Goal: Task Accomplishment & Management: Manage account settings

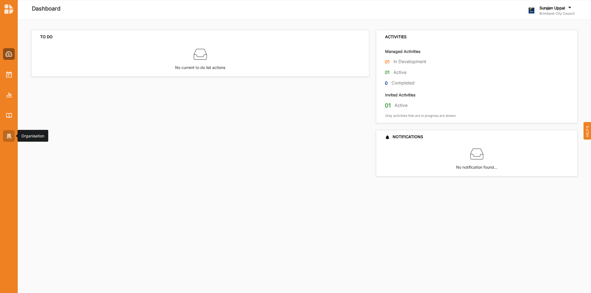
click at [6, 135] on img at bounding box center [9, 136] width 6 height 5
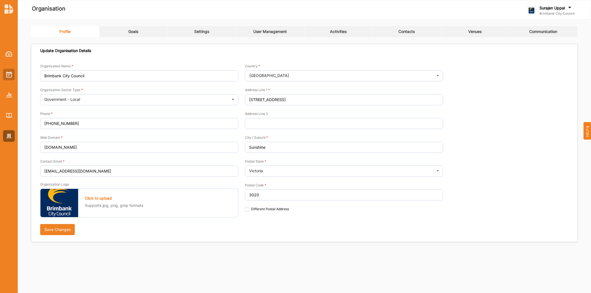
click at [6, 69] on div at bounding box center [9, 90] width 18 height 103
click at [5, 73] on div at bounding box center [9, 75] width 12 height 12
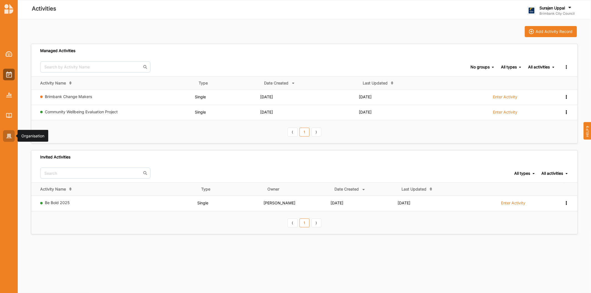
click at [6, 137] on img at bounding box center [9, 136] width 6 height 5
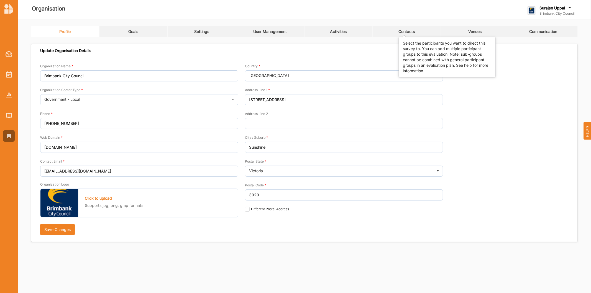
click at [405, 30] on div "Contacts" at bounding box center [406, 31] width 16 height 5
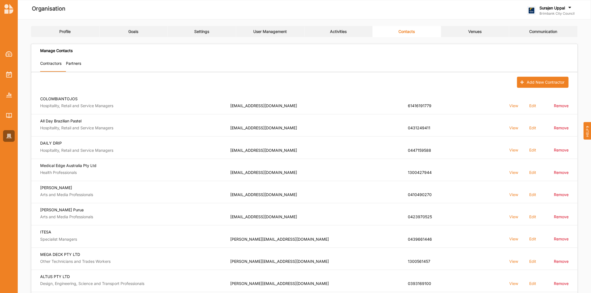
click at [333, 26] on link "Activities" at bounding box center [339, 31] width 68 height 11
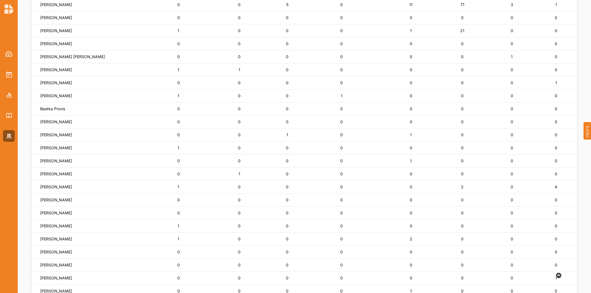
scroll to position [154, 0]
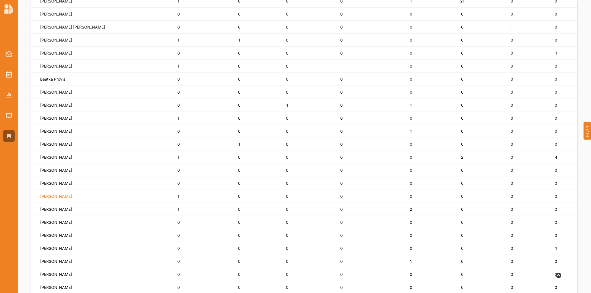
click at [46, 195] on label "Ayden Said" at bounding box center [56, 196] width 32 height 5
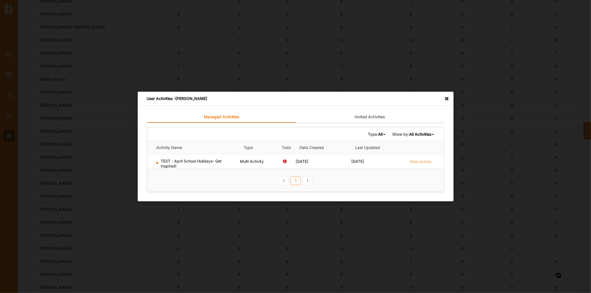
click at [448, 98] on icon at bounding box center [448, 96] width 9 height 9
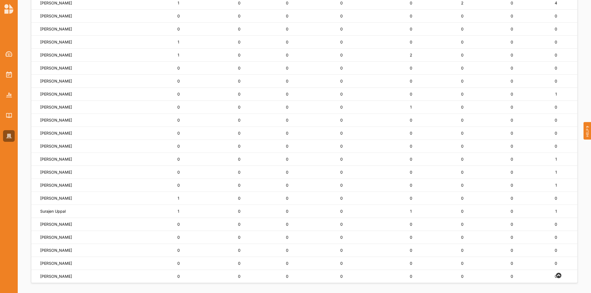
scroll to position [311, 0]
click at [1, 77] on div at bounding box center [9, 90] width 18 height 103
click at [8, 75] on img at bounding box center [9, 74] width 6 height 6
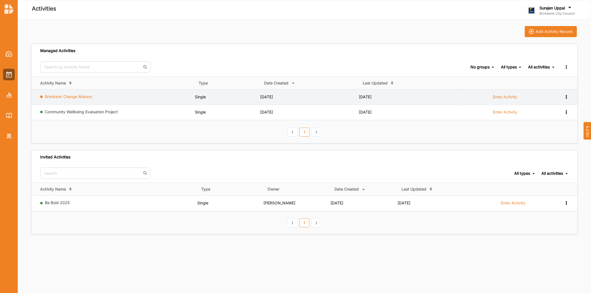
click at [92, 99] on link "Brimbank Change Makers" at bounding box center [68, 96] width 47 height 5
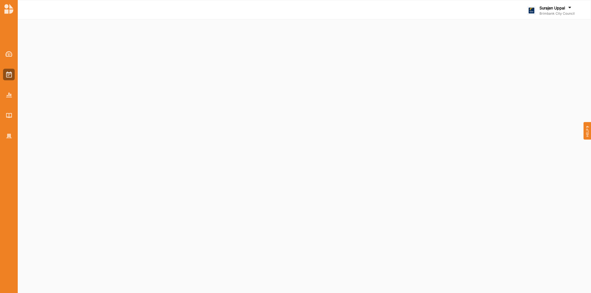
select select "4"
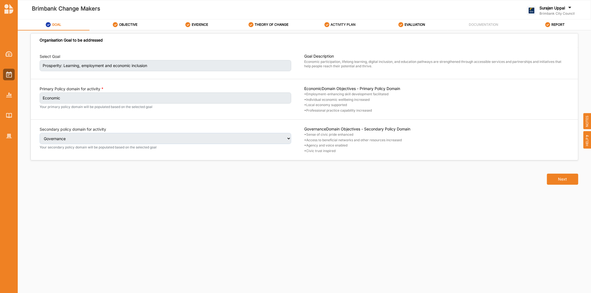
click at [344, 27] on div "ACTIVITY PLAN" at bounding box center [339, 25] width 31 height 10
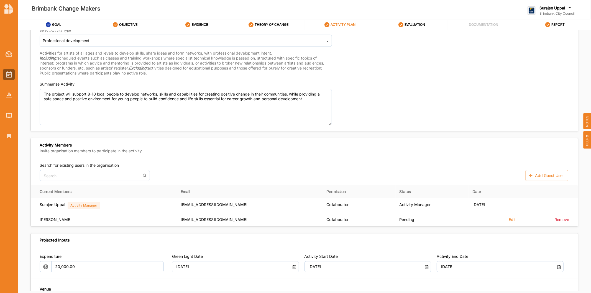
scroll to position [123, 0]
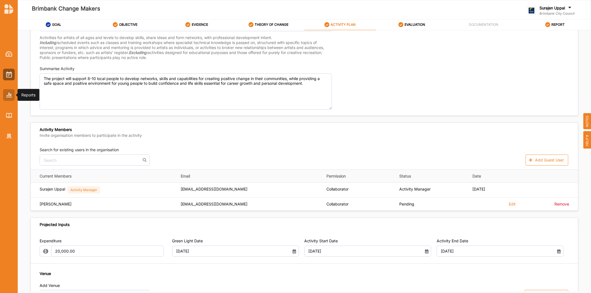
click at [12, 96] on img at bounding box center [9, 95] width 6 height 5
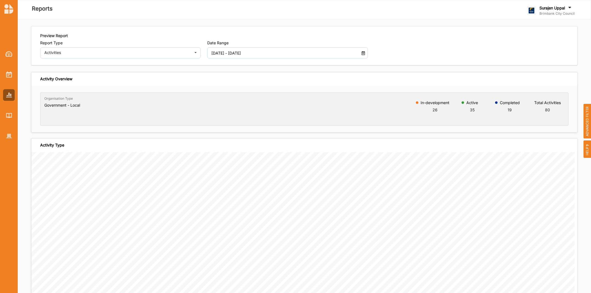
click at [589, 115] on span "ADVANCED FILTER" at bounding box center [588, 121] width 8 height 35
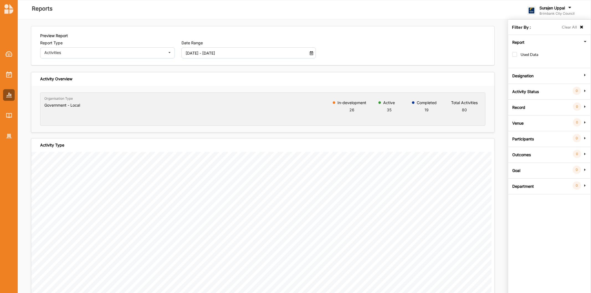
click at [516, 167] on label "Goal" at bounding box center [516, 170] width 8 height 17
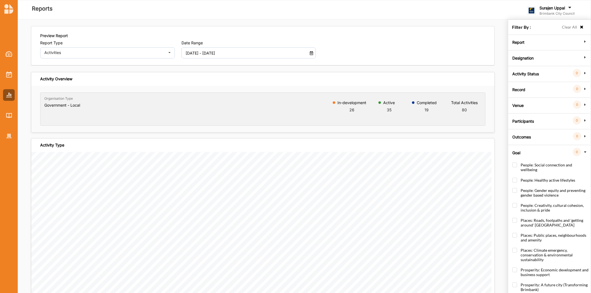
click at [11, 78] on div at bounding box center [9, 75] width 12 height 12
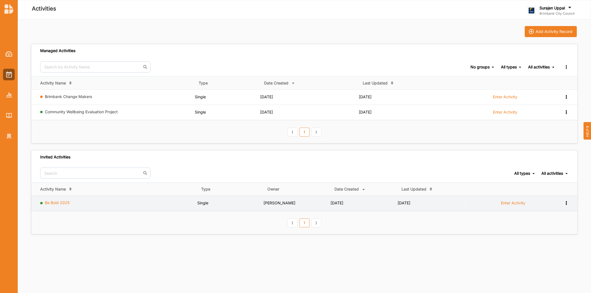
click at [57, 203] on link "Be Bold 2025" at bounding box center [57, 202] width 25 height 5
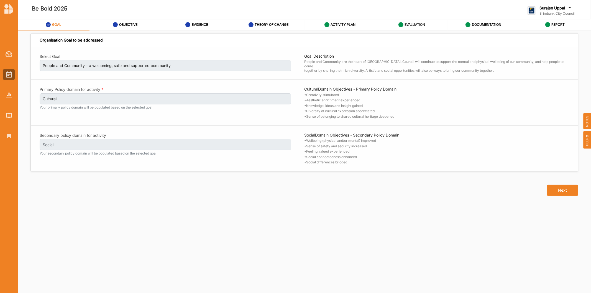
click at [406, 26] on label "EVALUATION" at bounding box center [415, 24] width 21 height 4
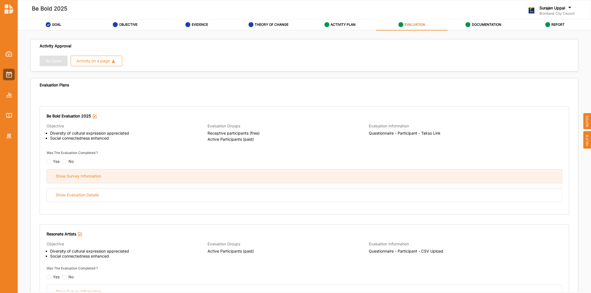
click at [217, 179] on div "Show Survey Information" at bounding box center [304, 177] width 515 height 14
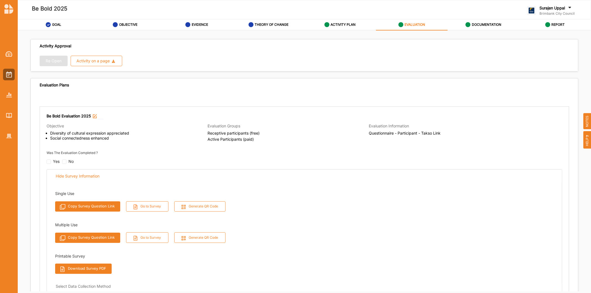
click at [149, 209] on button "Go to Survey" at bounding box center [147, 206] width 43 height 10
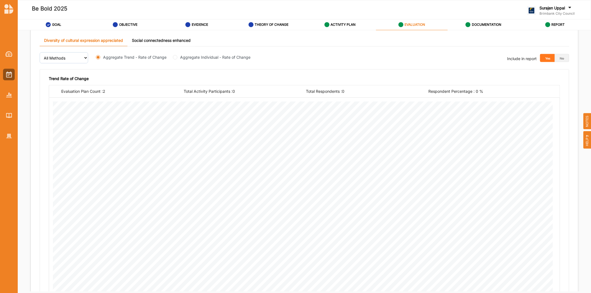
scroll to position [523, 0]
click at [6, 73] on div at bounding box center [9, 75] width 12 height 12
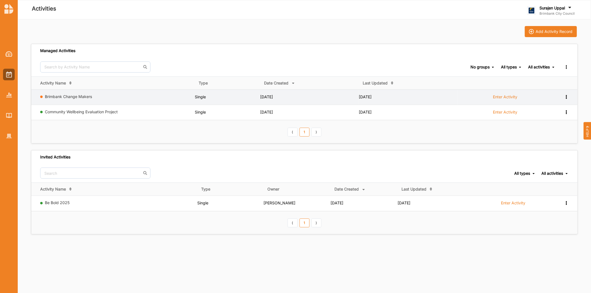
click at [508, 97] on label "Enter Activity" at bounding box center [505, 96] width 24 height 5
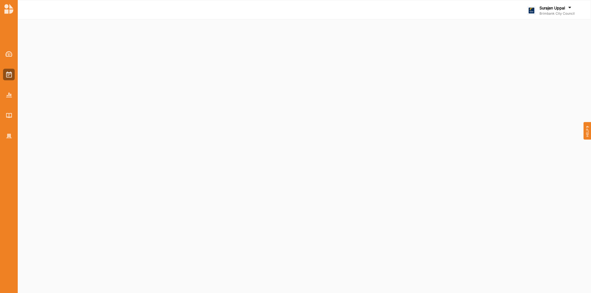
select select "4"
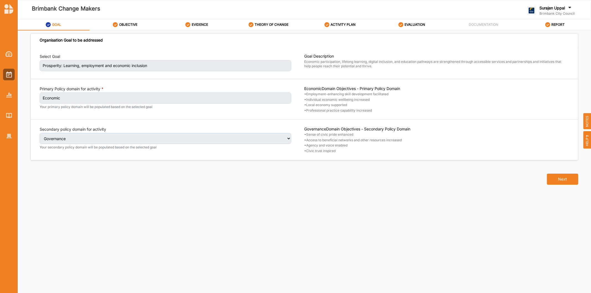
click at [12, 68] on div at bounding box center [9, 90] width 18 height 103
click at [4, 74] on div at bounding box center [9, 75] width 12 height 12
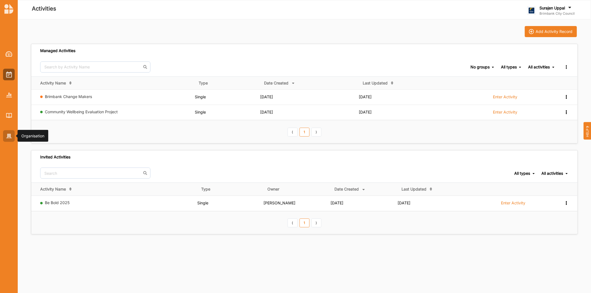
click at [10, 136] on img at bounding box center [9, 136] width 6 height 5
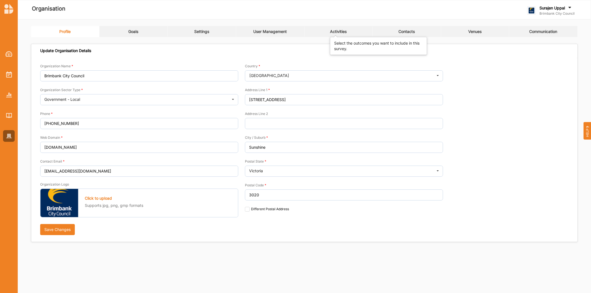
click at [346, 30] on div "Activities" at bounding box center [338, 31] width 17 height 5
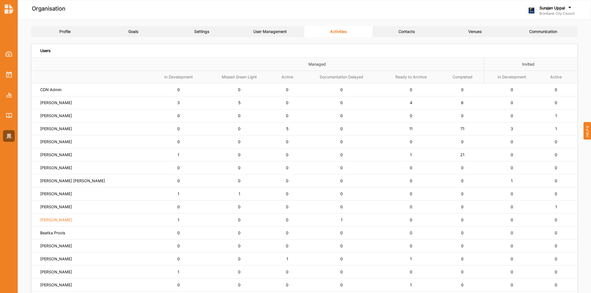
click at [47, 219] on label "Mariah Magri" at bounding box center [56, 220] width 32 height 5
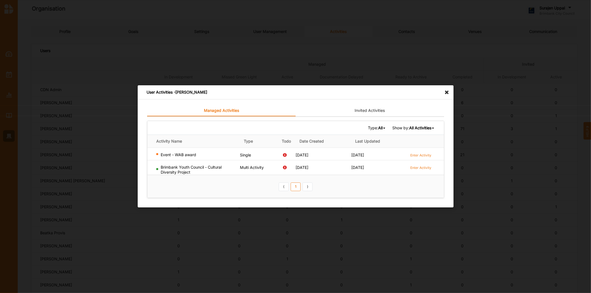
click at [445, 89] on icon at bounding box center [448, 89] width 9 height 9
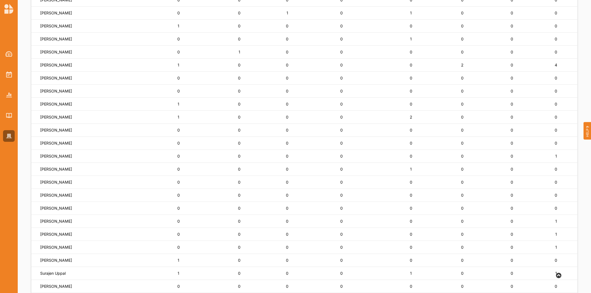
scroll to position [311, 0]
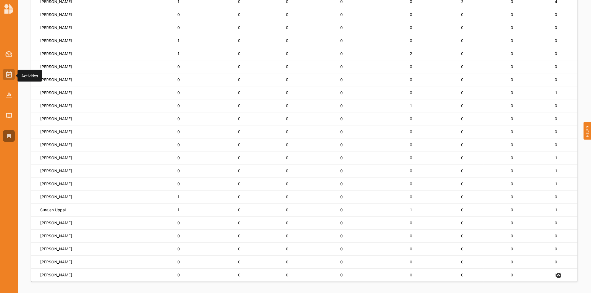
click at [10, 78] on img at bounding box center [9, 74] width 6 height 6
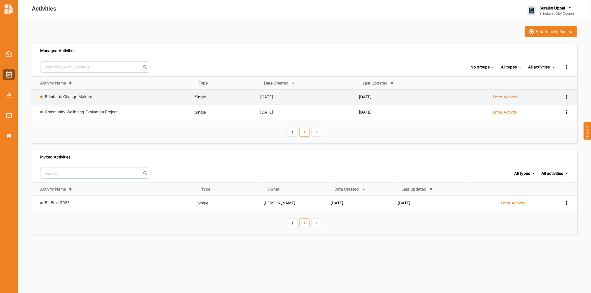
click at [84, 93] on td "Brimbank Change Makers" at bounding box center [112, 97] width 163 height 15
click at [87, 95] on link "Brimbank Change Makers" at bounding box center [68, 96] width 47 height 5
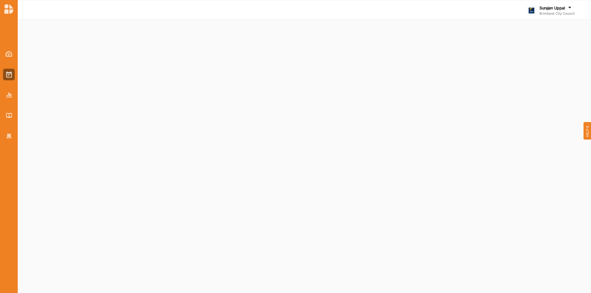
select select "4"
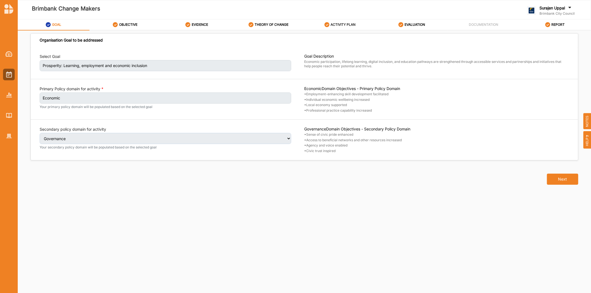
click at [337, 21] on div "ACTIVITY PLAN" at bounding box center [339, 25] width 31 height 10
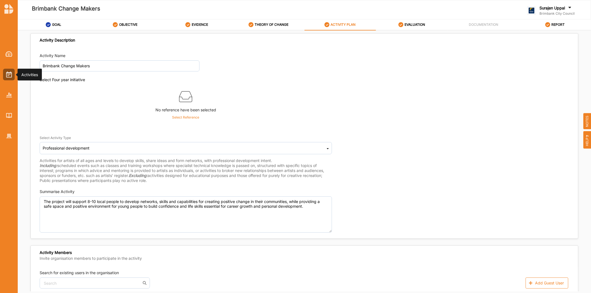
drag, startPoint x: 10, startPoint y: 72, endPoint x: 22, endPoint y: 74, distance: 11.5
click at [11, 73] on img at bounding box center [9, 74] width 6 height 6
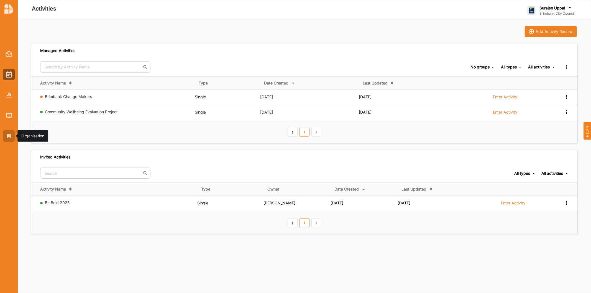
click at [3, 134] on div at bounding box center [9, 136] width 12 height 12
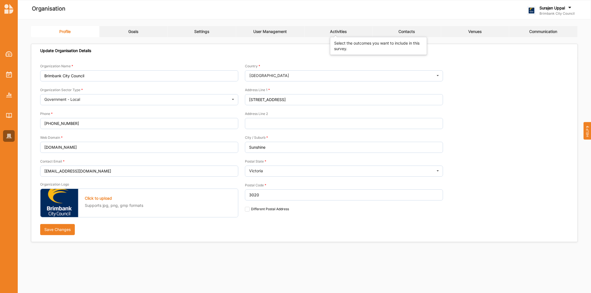
click at [346, 34] on div "Activities" at bounding box center [338, 31] width 17 height 5
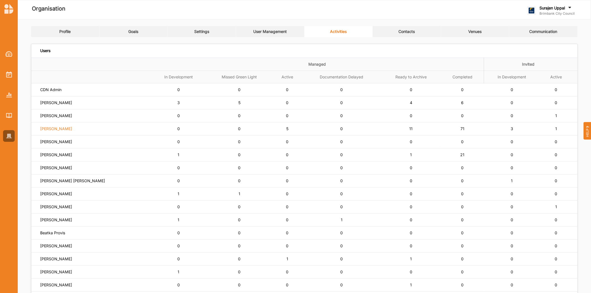
click at [57, 129] on label "Simone Gordon" at bounding box center [56, 128] width 32 height 5
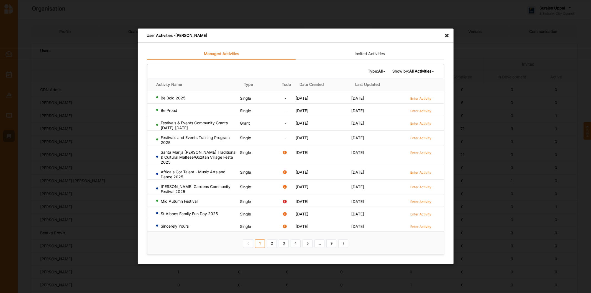
click at [423, 73] on b "All Activities" at bounding box center [420, 71] width 22 height 5
click at [416, 93] on div "Completed Activities" at bounding box center [411, 90] width 47 height 10
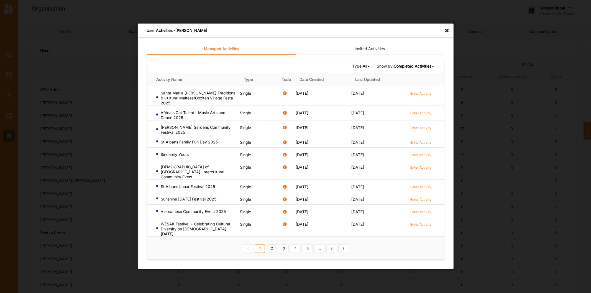
click at [364, 68] on b "All" at bounding box center [364, 66] width 4 height 5
click at [355, 90] on div "Single" at bounding box center [353, 85] width 33 height 10
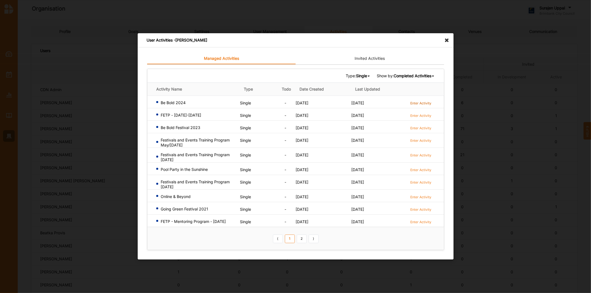
click at [415, 102] on label "Enter Activity" at bounding box center [420, 103] width 21 height 5
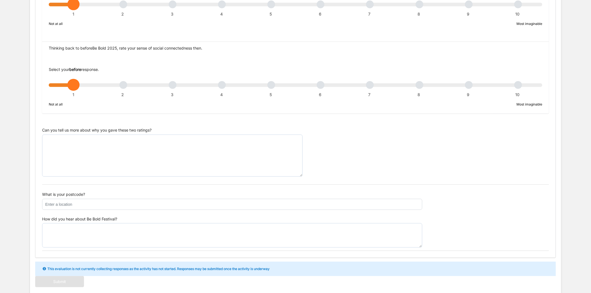
scroll to position [381, 0]
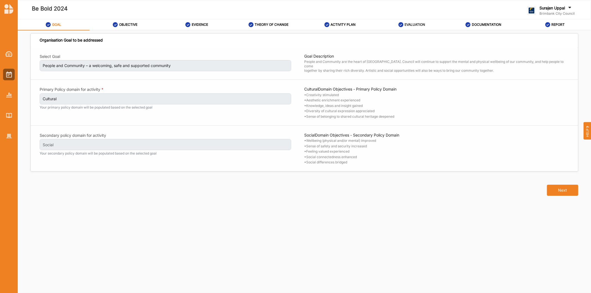
click at [406, 24] on label "EVALUATION" at bounding box center [415, 24] width 21 height 4
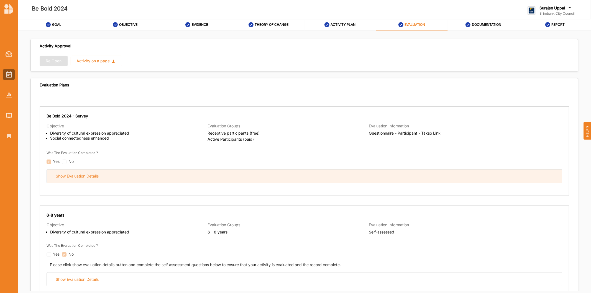
click at [237, 180] on div "Show Evaluation Details" at bounding box center [304, 177] width 515 height 14
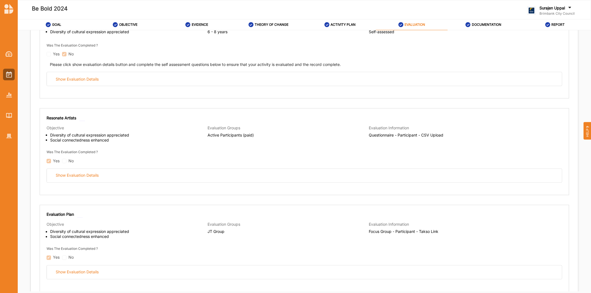
scroll to position [769, 0]
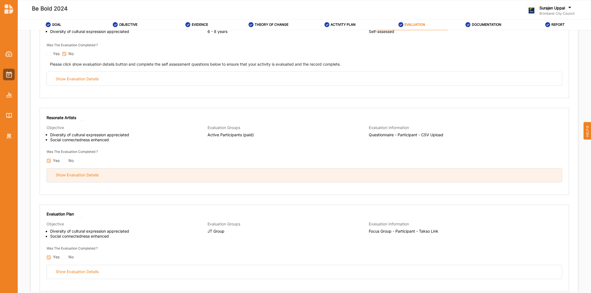
click at [187, 176] on div "Show Evaluation Details" at bounding box center [304, 176] width 515 height 14
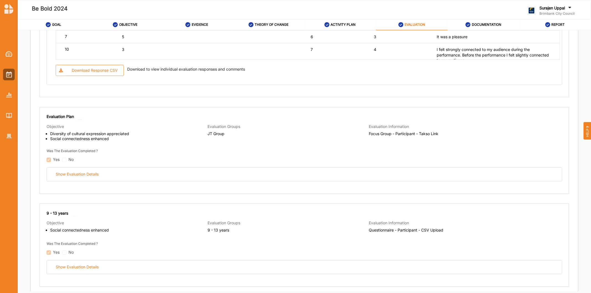
scroll to position [1478, 0]
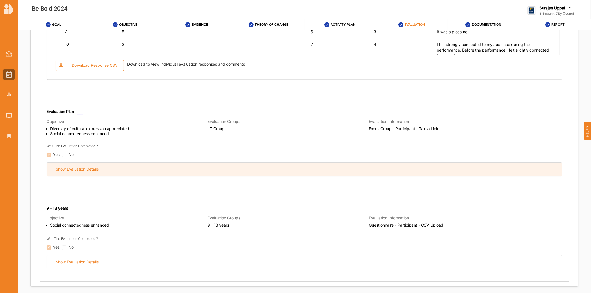
click at [214, 171] on div "Show Evaluation Details" at bounding box center [304, 170] width 515 height 14
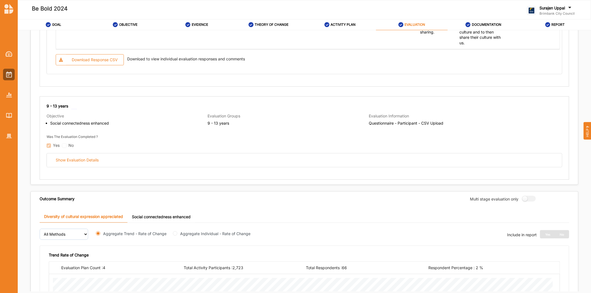
scroll to position [2186, 0]
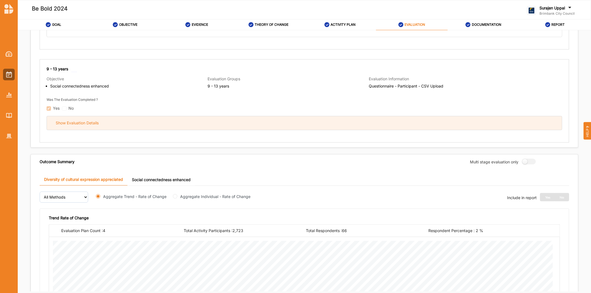
click at [234, 125] on div "Show Evaluation Details" at bounding box center [304, 123] width 515 height 14
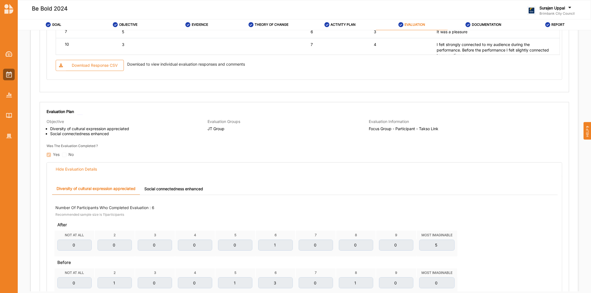
scroll to position [1324, 0]
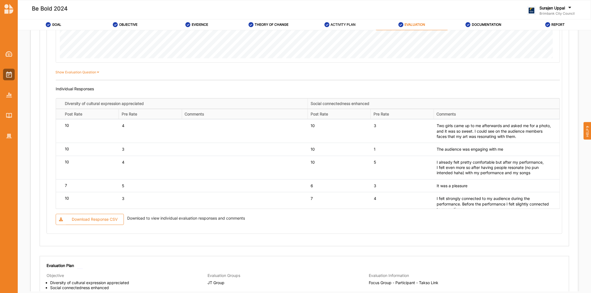
click at [331, 21] on div "ACTIVITY PLAN" at bounding box center [339, 25] width 31 height 10
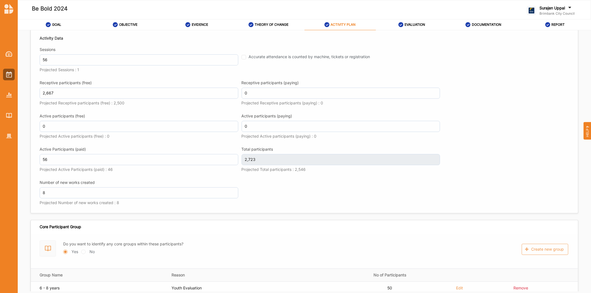
scroll to position [1148, 0]
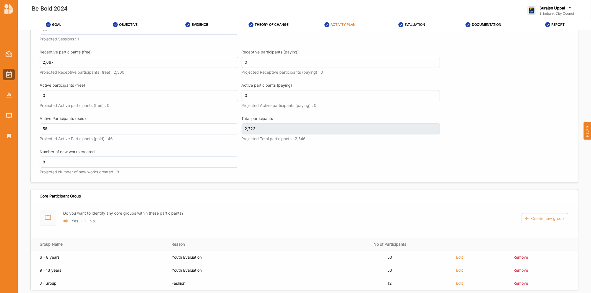
click at [397, 26] on link "EVALUATION" at bounding box center [412, 24] width 72 height 11
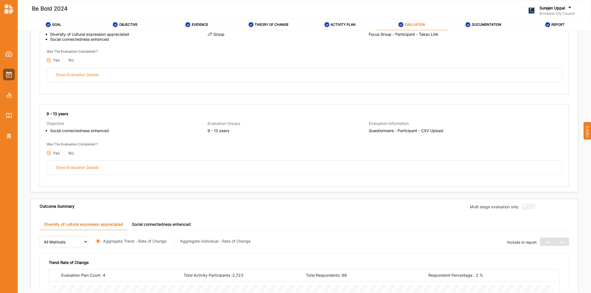
scroll to position [400, 0]
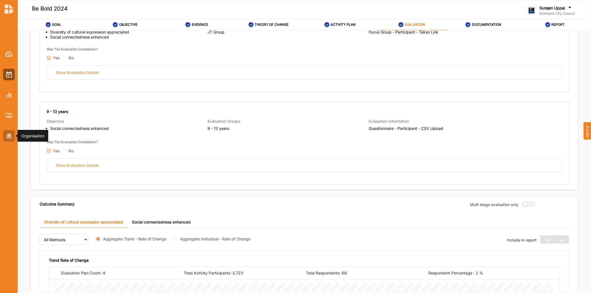
click at [6, 140] on div at bounding box center [9, 136] width 12 height 12
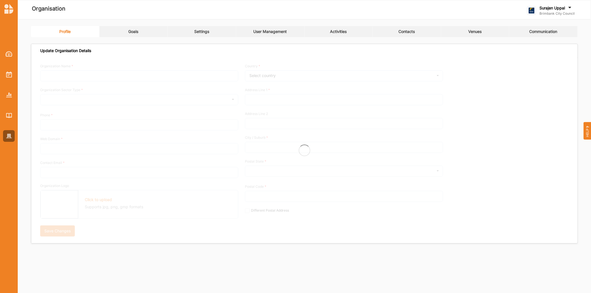
type input "Brimbank City Council"
type input "+61 03 9249 4000"
type input "brimbank.vic.gov.au"
type input "brimbank@brimbank.vic.gov.au"
type input "301 Hampshire Rd"
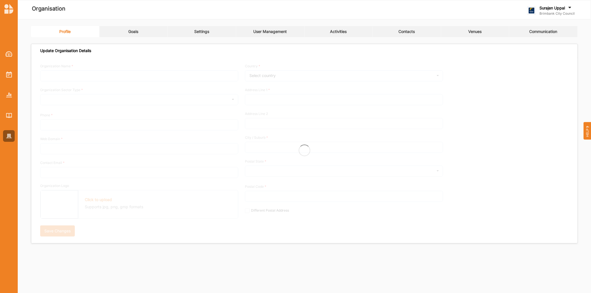
type input "Sunshine"
type input "3020"
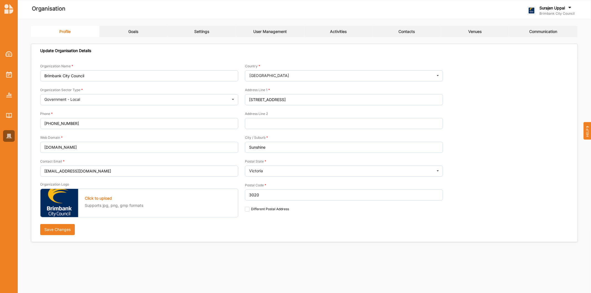
click at [325, 31] on link "Activities" at bounding box center [339, 31] width 68 height 11
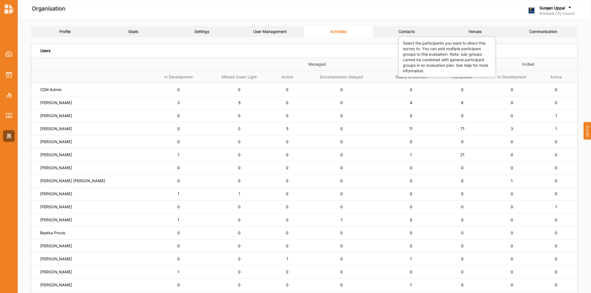
click at [402, 31] on div "Contacts" at bounding box center [406, 31] width 16 height 5
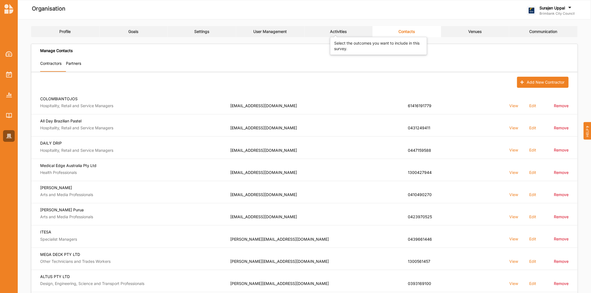
drag, startPoint x: 336, startPoint y: 34, endPoint x: 316, endPoint y: 49, distance: 24.9
click at [336, 34] on body "Organisation Surajen Uppal Brimbank City Council Brimbank City C... User Profil…" at bounding box center [295, 146] width 591 height 293
click at [347, 28] on link "Activities" at bounding box center [339, 31] width 68 height 11
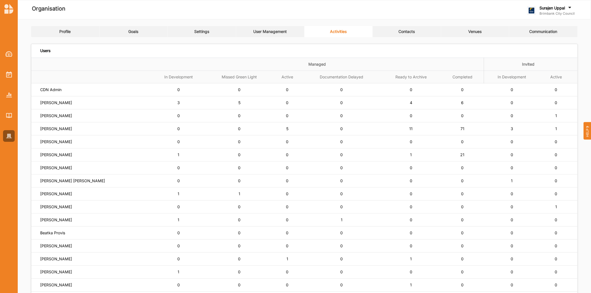
click at [45, 128] on label "Simone Gordon" at bounding box center [56, 128] width 32 height 5
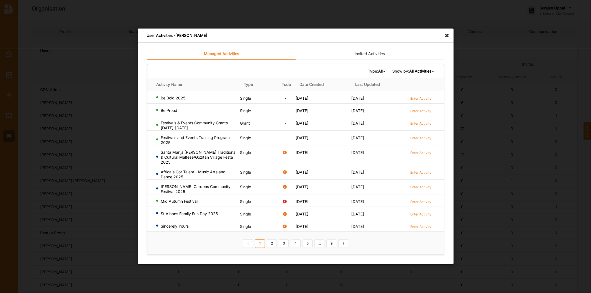
click at [379, 72] on b "All" at bounding box center [380, 71] width 4 height 5
click at [373, 96] on div "Grant" at bounding box center [369, 100] width 33 height 10
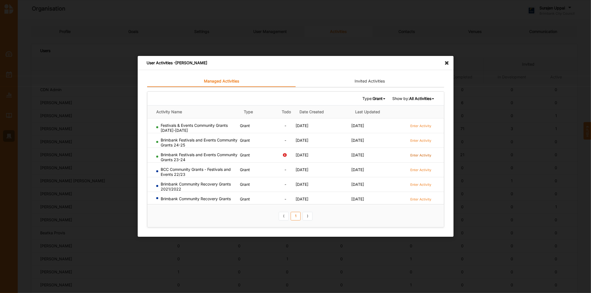
click at [421, 155] on label "Enter Activity" at bounding box center [420, 155] width 21 height 5
click at [424, 170] on label "Enter Activity" at bounding box center [420, 170] width 21 height 5
click at [428, 186] on label "Enter Activity" at bounding box center [420, 184] width 21 height 5
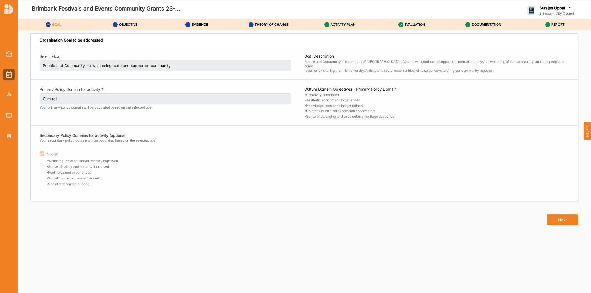
click at [344, 18] on div "Brimbank Festivals and Events Community Grants 23-..." at bounding box center [192, 9] width 351 height 27
click at [344, 20] on div "ACTIVITY PLAN" at bounding box center [339, 25] width 31 height 10
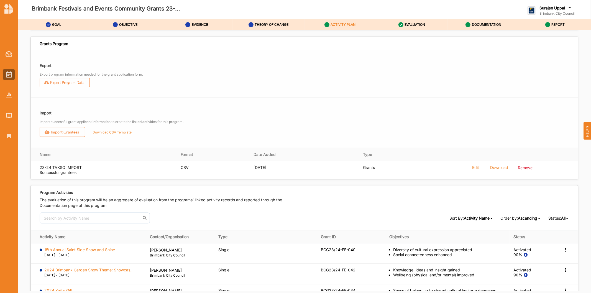
scroll to position [769, 0]
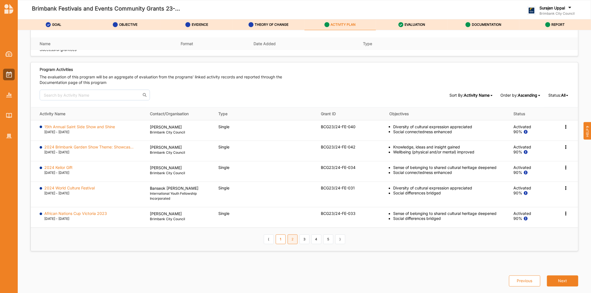
click at [289, 239] on link "2" at bounding box center [293, 239] width 10 height 9
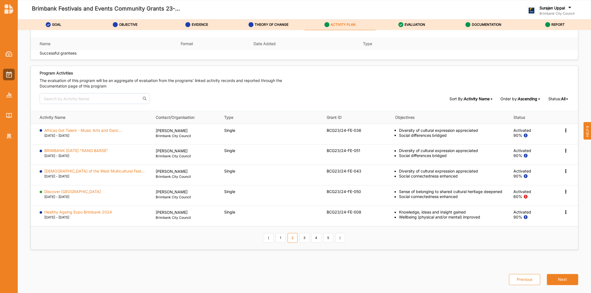
scroll to position [767, 0]
click at [300, 241] on link "3" at bounding box center [305, 237] width 10 height 9
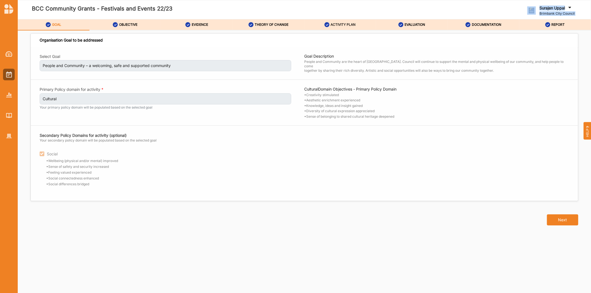
click at [341, 20] on div "BCC Community Grants - Festivals and Events 22/23 Surajen [PERSON_NAME] Brimban…" at bounding box center [304, 146] width 573 height 293
click at [339, 25] on label "ACTIVITY PLAN" at bounding box center [343, 24] width 25 height 4
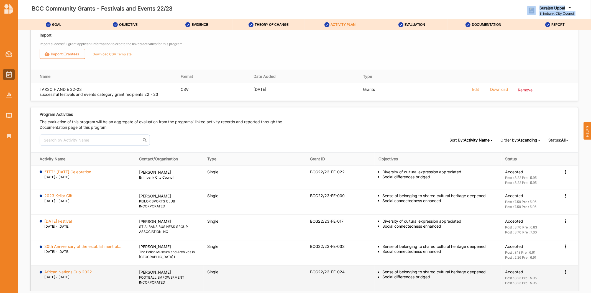
scroll to position [736, 0]
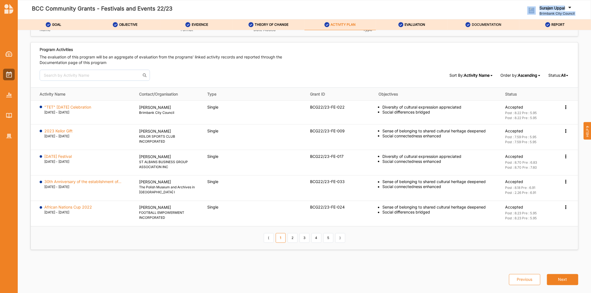
click at [491, 24] on label "DOCUMENTATION" at bounding box center [486, 24] width 29 height 4
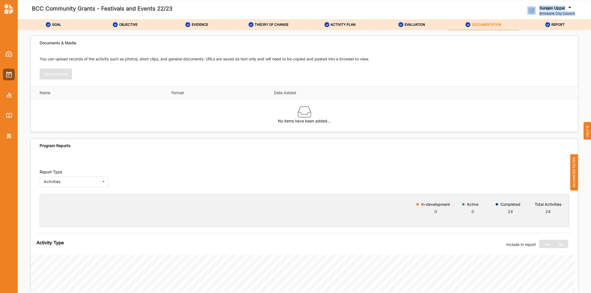
scroll to position [143, 0]
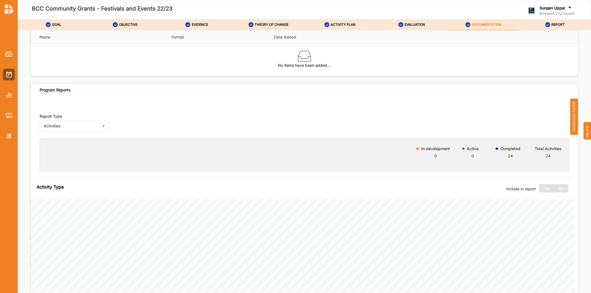
click at [572, 118] on span "ADVANCED FILTER" at bounding box center [574, 117] width 8 height 36
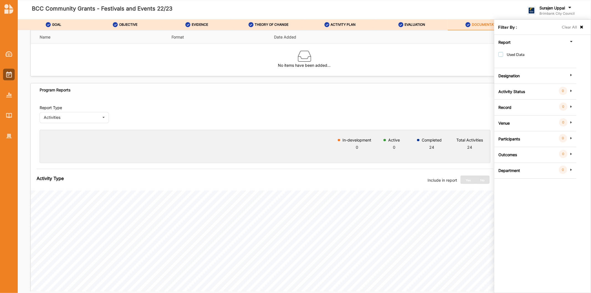
click at [500, 55] on label "Used Data" at bounding box center [511, 57] width 26 height 10
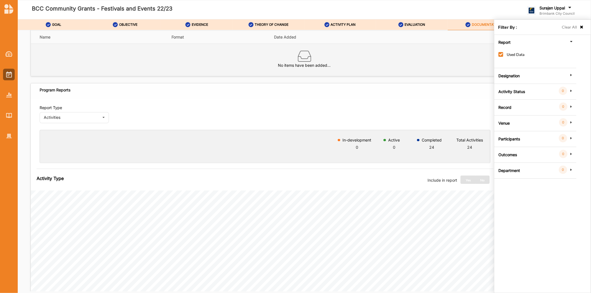
checkbox input "true"
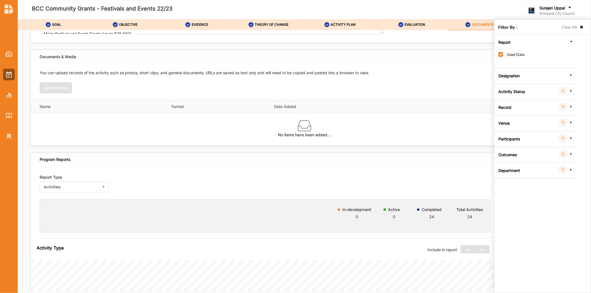
scroll to position [0, 0]
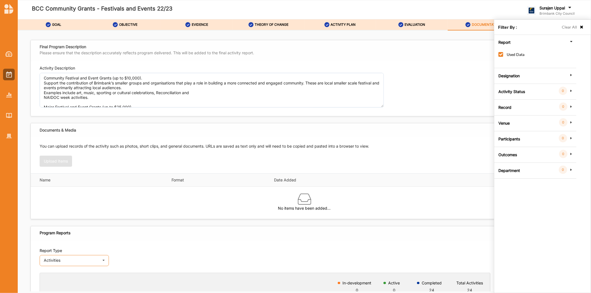
click at [59, 261] on div "Activities" at bounding box center [72, 261] width 56 height 4
click at [68, 239] on div "Outcomes" at bounding box center [74, 240] width 69 height 10
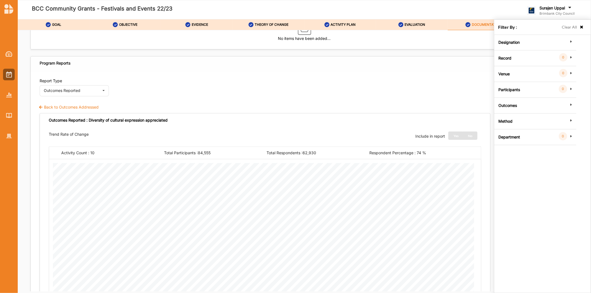
scroll to position [125, 0]
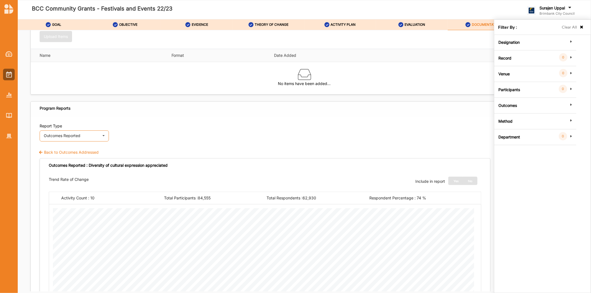
drag, startPoint x: 92, startPoint y: 132, endPoint x: 89, endPoint y: 134, distance: 4.2
click at [92, 132] on div "Outcomes Reported Activities Outcomes Outcomes Reported Inputs & Outputs" at bounding box center [74, 136] width 69 height 11
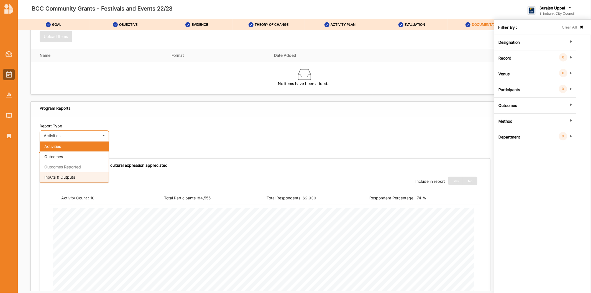
click at [58, 177] on span "Inputs & Outputs" at bounding box center [59, 177] width 31 height 5
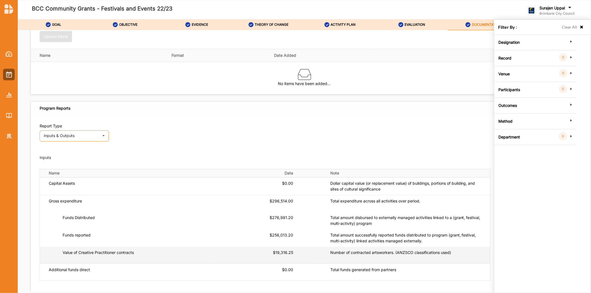
scroll to position [155, 0]
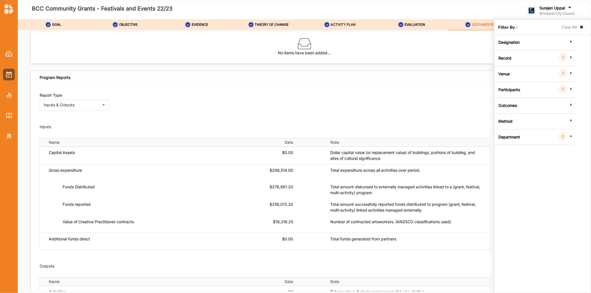
click at [328, 23] on icon at bounding box center [326, 24] width 5 height 5
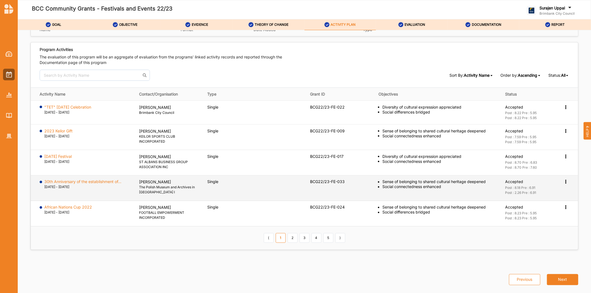
scroll to position [736, 0]
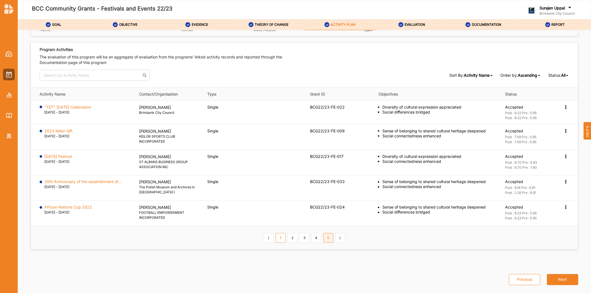
click at [323, 237] on link "5" at bounding box center [328, 237] width 10 height 9
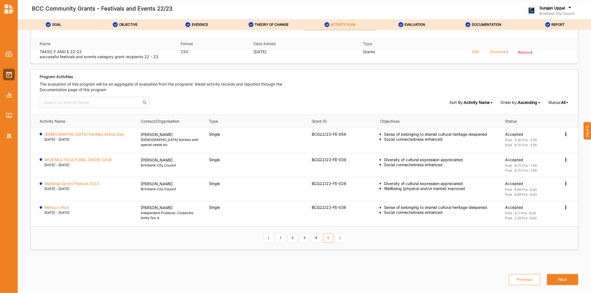
scroll to position [709, 0]
click at [314, 238] on link "4" at bounding box center [316, 238] width 10 height 9
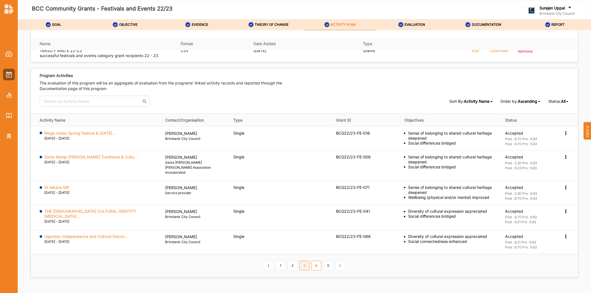
click at [303, 262] on link "3" at bounding box center [305, 265] width 10 height 9
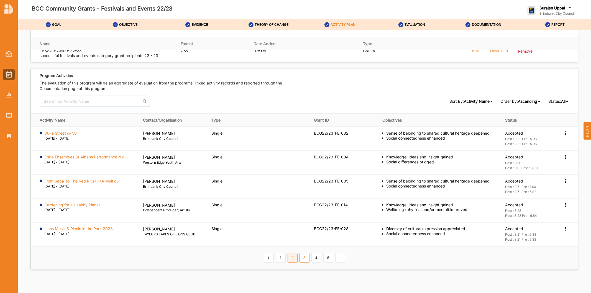
click at [291, 261] on link "2" at bounding box center [293, 257] width 10 height 9
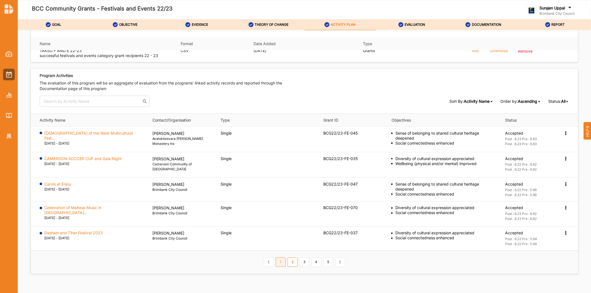
click at [278, 264] on link "1" at bounding box center [281, 262] width 10 height 9
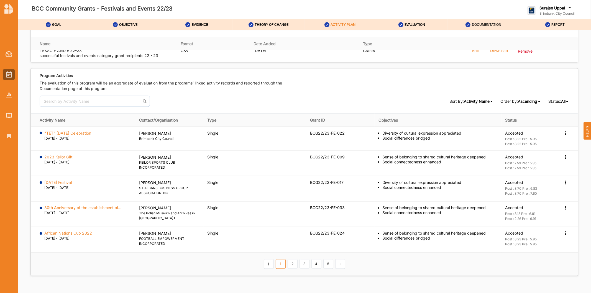
click at [483, 24] on label "DOCUMENTATION" at bounding box center [486, 24] width 29 height 4
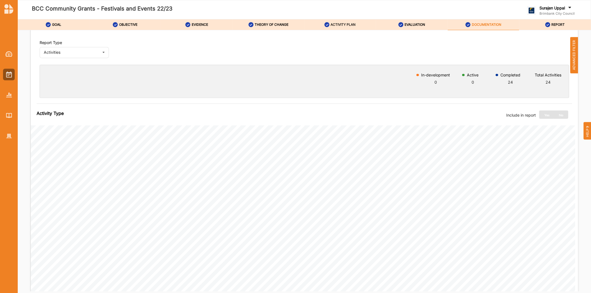
scroll to position [93, 0]
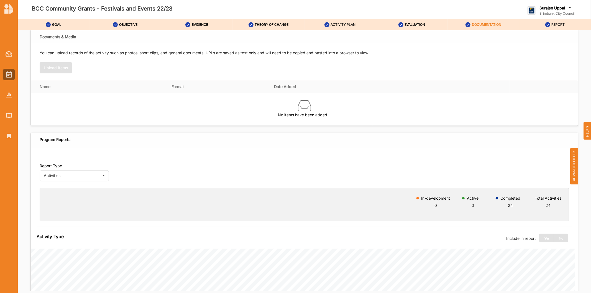
click at [563, 24] on label "REPORT" at bounding box center [557, 24] width 13 height 4
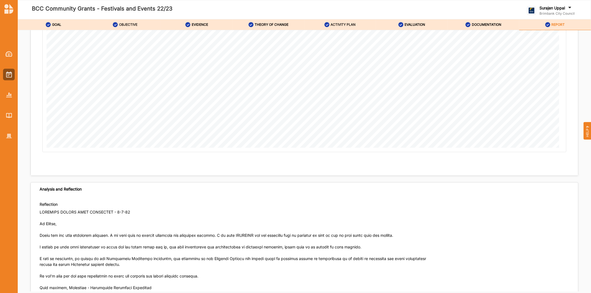
scroll to position [2800, 0]
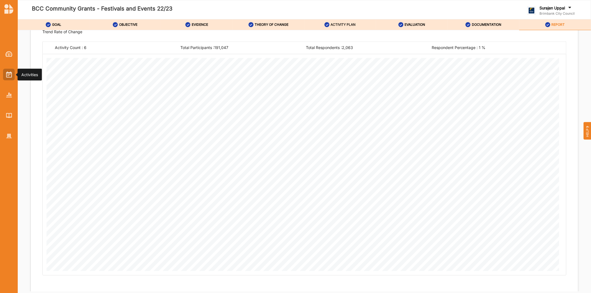
click at [7, 77] on img at bounding box center [9, 74] width 6 height 6
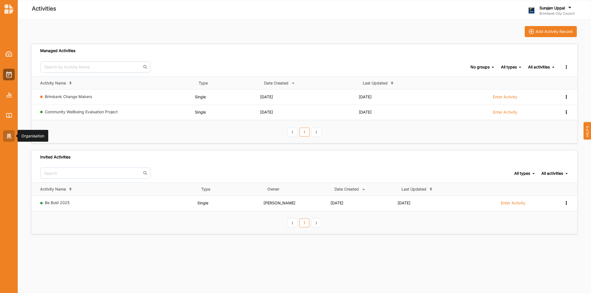
click at [10, 137] on img at bounding box center [9, 136] width 6 height 5
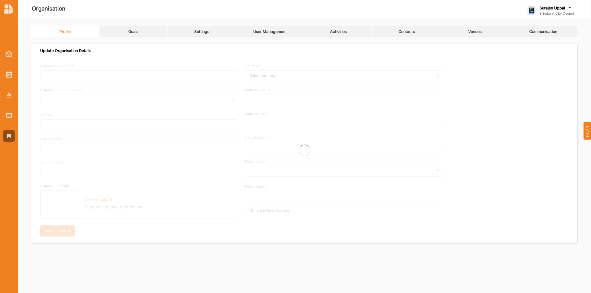
type input "Brimbank City Council"
type input "+61 03 9249 4000"
type input "brimbank.vic.gov.au"
type input "brimbank@brimbank.vic.gov.au"
type input "301 Hampshire Rd"
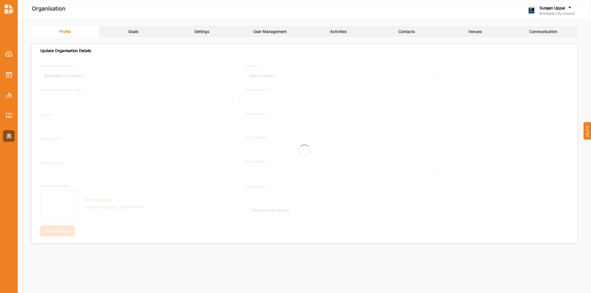
type input "Sunshine"
type input "3020"
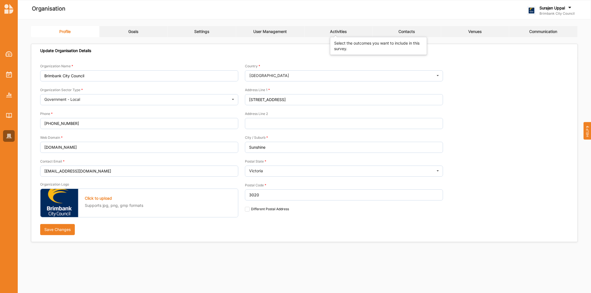
click at [334, 29] on div "Activities" at bounding box center [338, 31] width 17 height 5
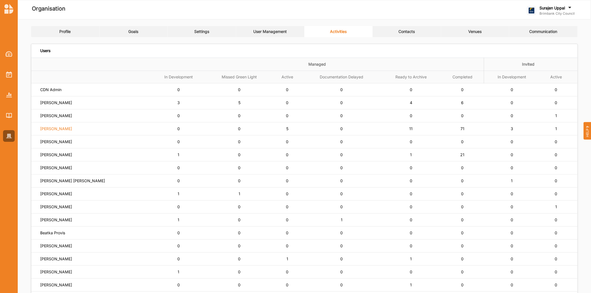
click at [46, 128] on label "Simone Gordon" at bounding box center [56, 128] width 32 height 5
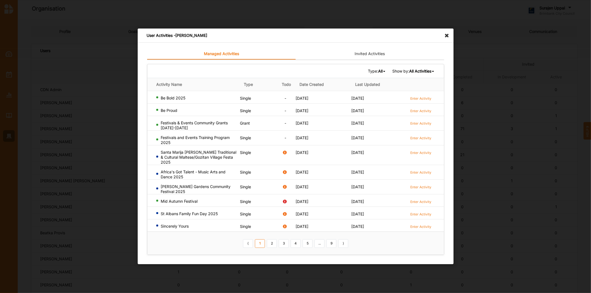
click at [383, 73] on icon at bounding box center [384, 71] width 2 height 3
click at [364, 88] on b "Single" at bounding box center [362, 89] width 11 height 5
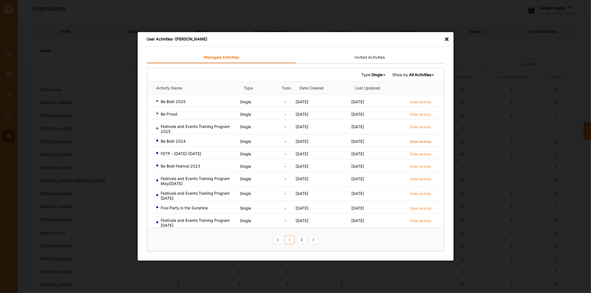
click at [420, 139] on label "Enter Activity" at bounding box center [420, 141] width 21 height 5
click at [448, 40] on icon at bounding box center [448, 36] width 9 height 9
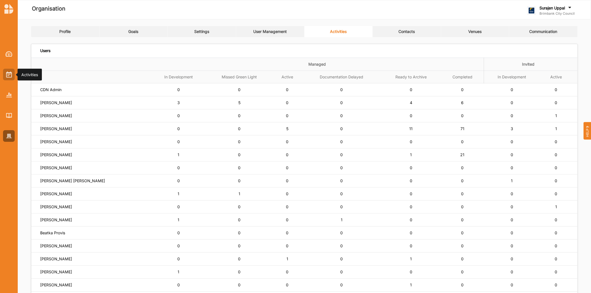
click at [11, 75] on img at bounding box center [9, 74] width 6 height 6
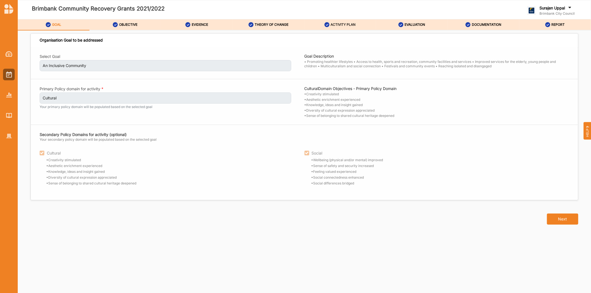
click at [347, 26] on label "ACTIVITY PLAN" at bounding box center [343, 24] width 25 height 4
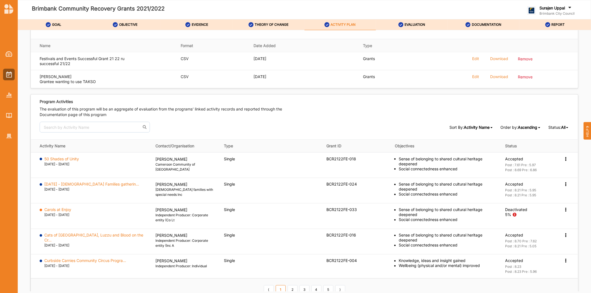
scroll to position [796, 0]
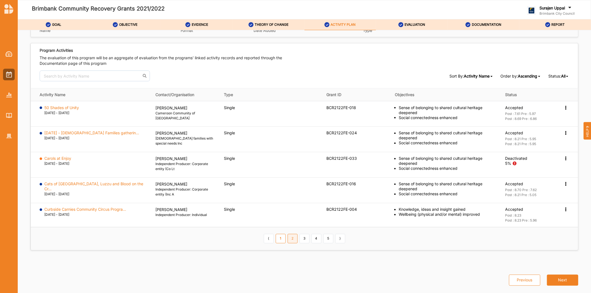
click at [290, 239] on link "2" at bounding box center [293, 238] width 10 height 9
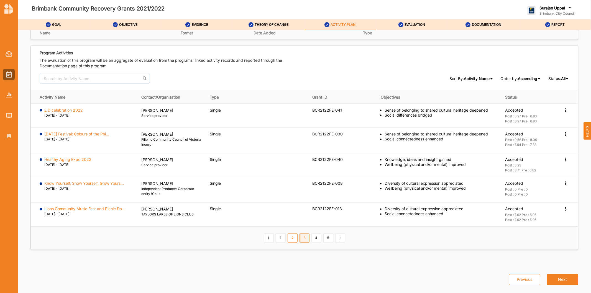
click at [303, 239] on link "3" at bounding box center [305, 238] width 10 height 9
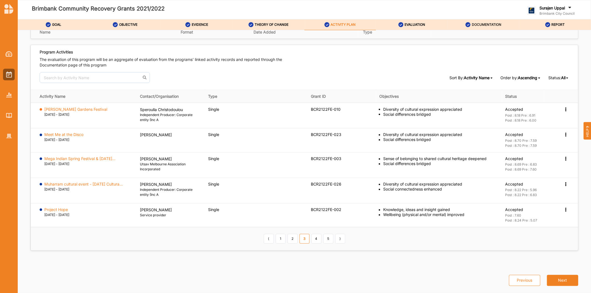
click at [491, 25] on label "DOCUMENTATION" at bounding box center [486, 24] width 29 height 4
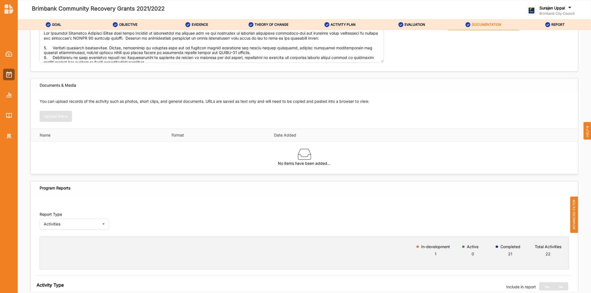
scroll to position [92, 0]
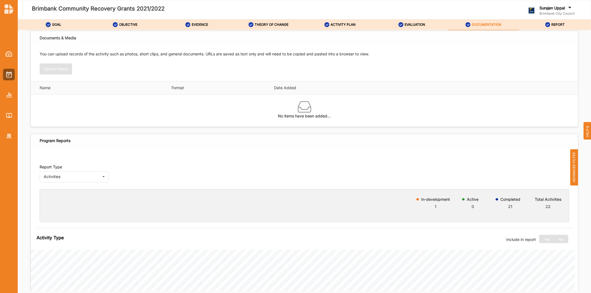
click at [570, 165] on span "ADVANCED FILTER" at bounding box center [574, 167] width 8 height 36
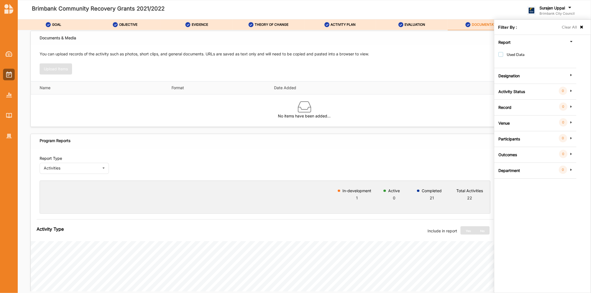
click at [502, 57] on label "Used Data" at bounding box center [511, 57] width 26 height 10
click at [584, 26] on div "Filter By : Clear All" at bounding box center [542, 27] width 96 height 15
click at [582, 27] on icon at bounding box center [581, 27] width 5 height 4
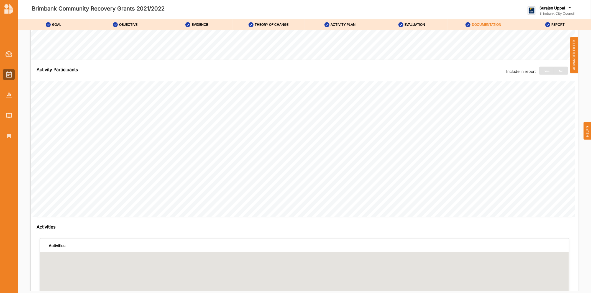
scroll to position [585, 0]
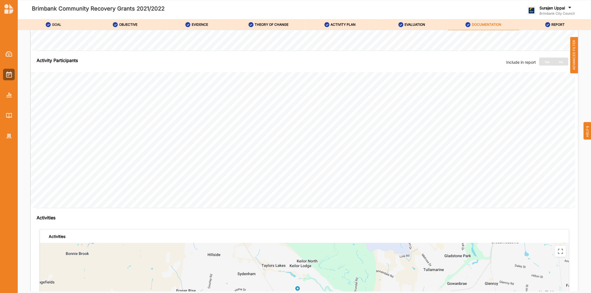
click at [54, 24] on label "GOAL" at bounding box center [56, 24] width 9 height 4
checkbox input "false"
